Goal: Transaction & Acquisition: Book appointment/travel/reservation

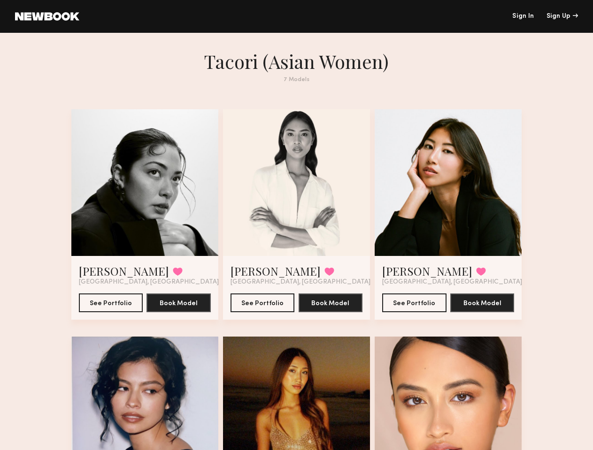
click at [562, 16] on div "Sign Up" at bounding box center [561, 16] width 31 height 7
click at [135, 189] on div at bounding box center [144, 182] width 147 height 147
click at [173, 276] on button at bounding box center [178, 271] width 10 height 8
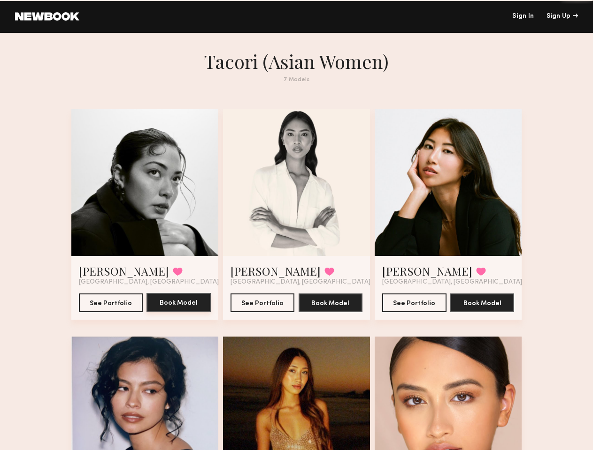
click at [171, 312] on button "Book Model" at bounding box center [178, 302] width 64 height 19
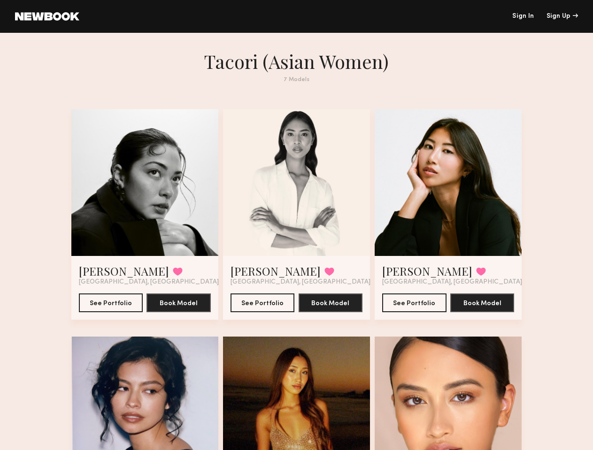
click at [296, 189] on div at bounding box center [296, 182] width 147 height 147
click at [324, 276] on button at bounding box center [329, 271] width 10 height 8
click at [333, 312] on button "Book Model" at bounding box center [330, 302] width 64 height 19
click at [458, 189] on div at bounding box center [447, 182] width 147 height 147
click at [476, 276] on button at bounding box center [481, 271] width 10 height 8
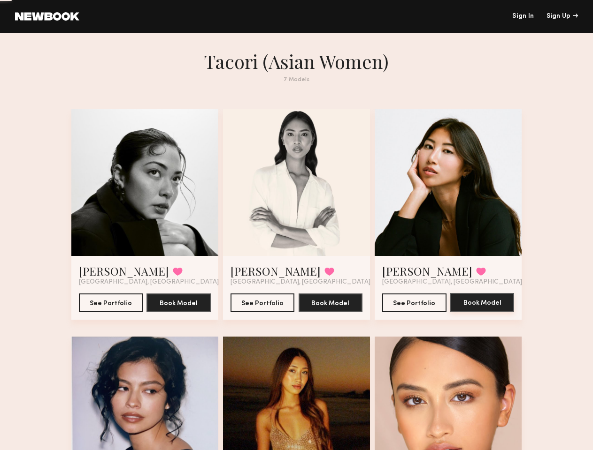
click at [494, 312] on button "Book Model" at bounding box center [482, 302] width 64 height 19
